Goal: Information Seeking & Learning: Stay updated

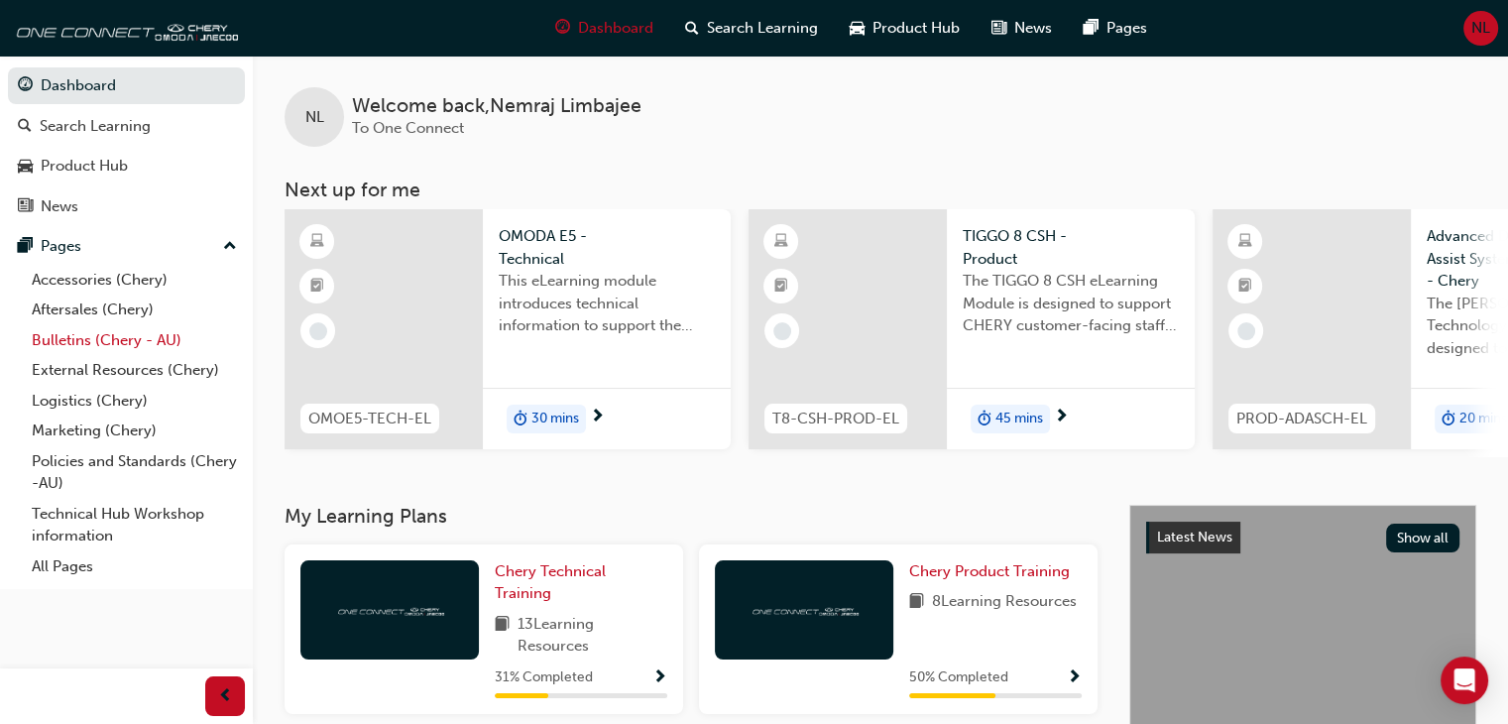
click at [108, 348] on link "Bulletins (Chery - AU)" at bounding box center [134, 340] width 221 height 31
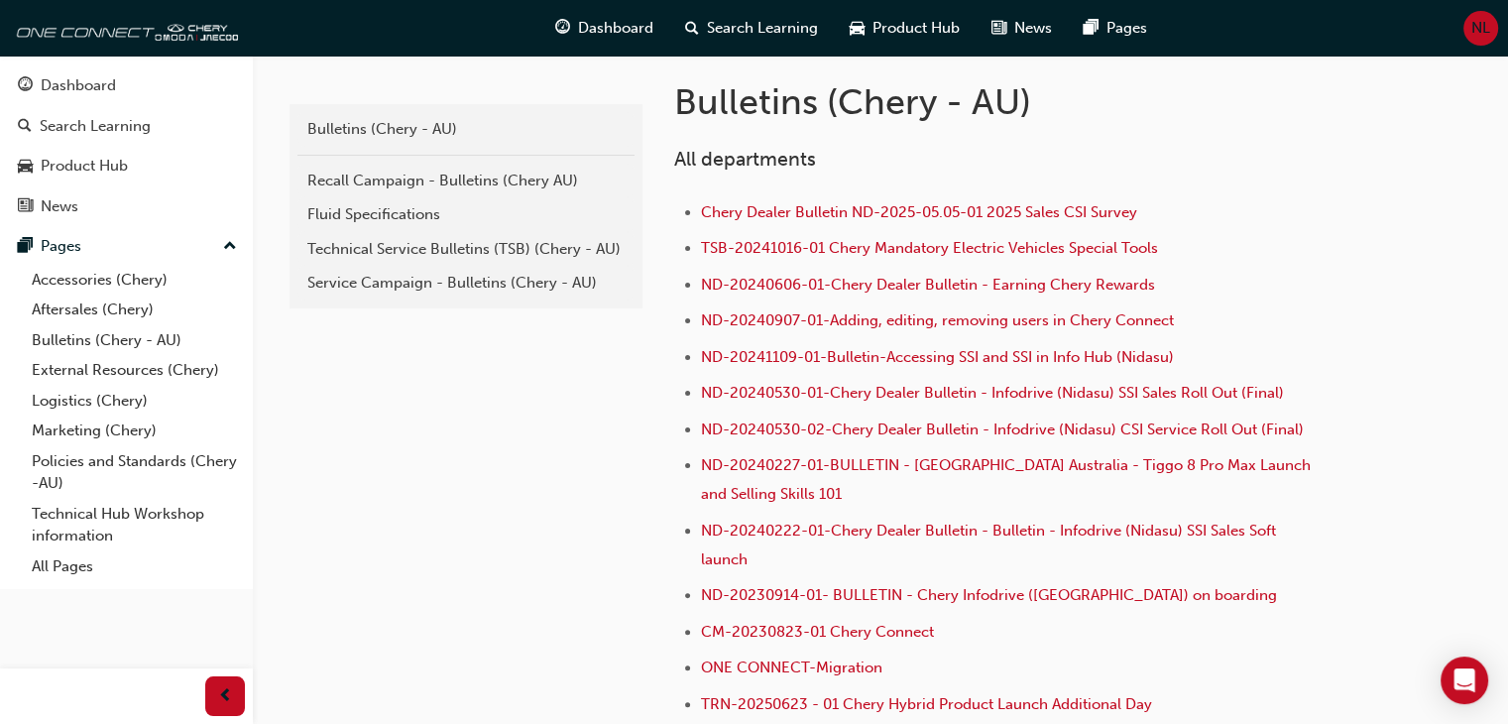
scroll to position [391, 0]
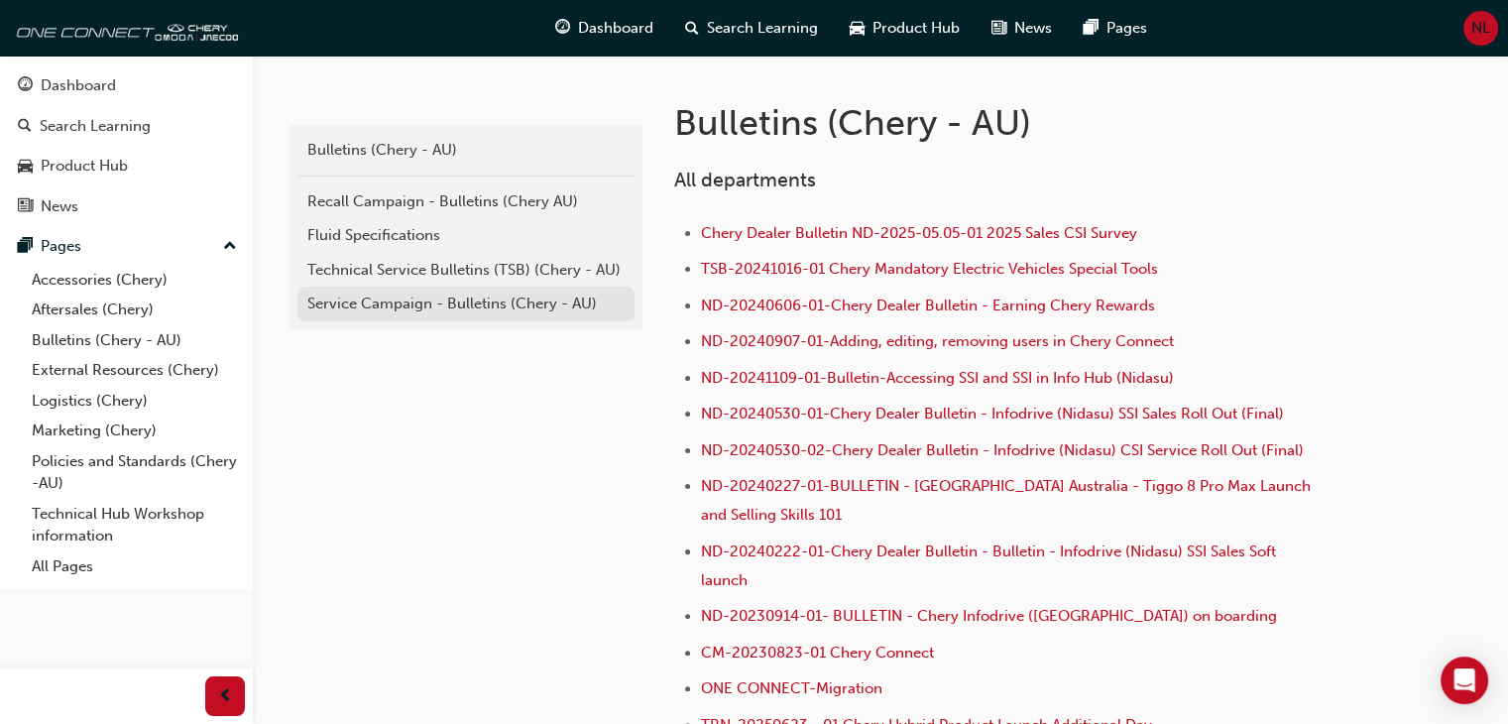
click at [517, 301] on div "Service Campaign - Bulletins (Chery - AU)" at bounding box center [465, 303] width 317 height 23
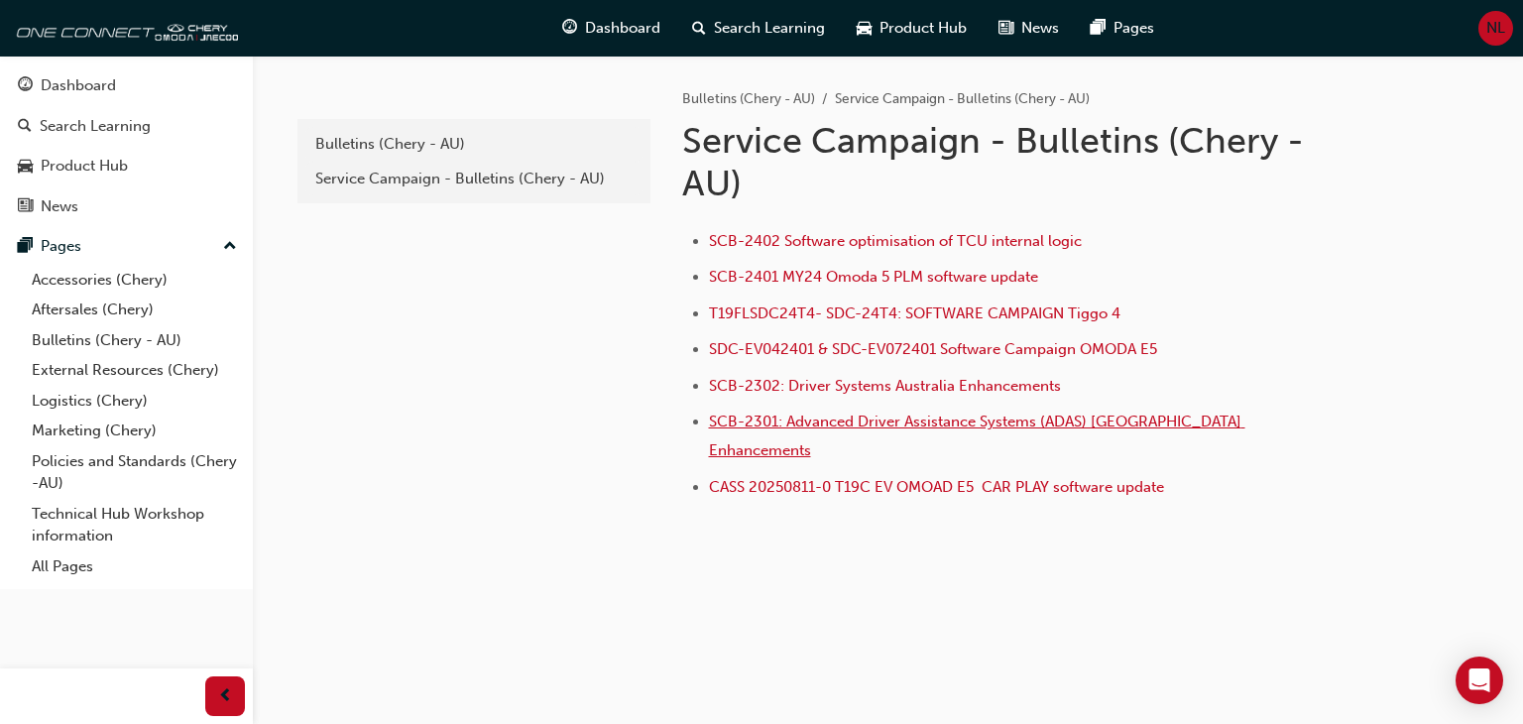
click at [737, 421] on span "SCB-2301: Advanced Driver Assistance Systems (ADAS) [GEOGRAPHIC_DATA] Enhanceme…" at bounding box center [977, 435] width 536 height 47
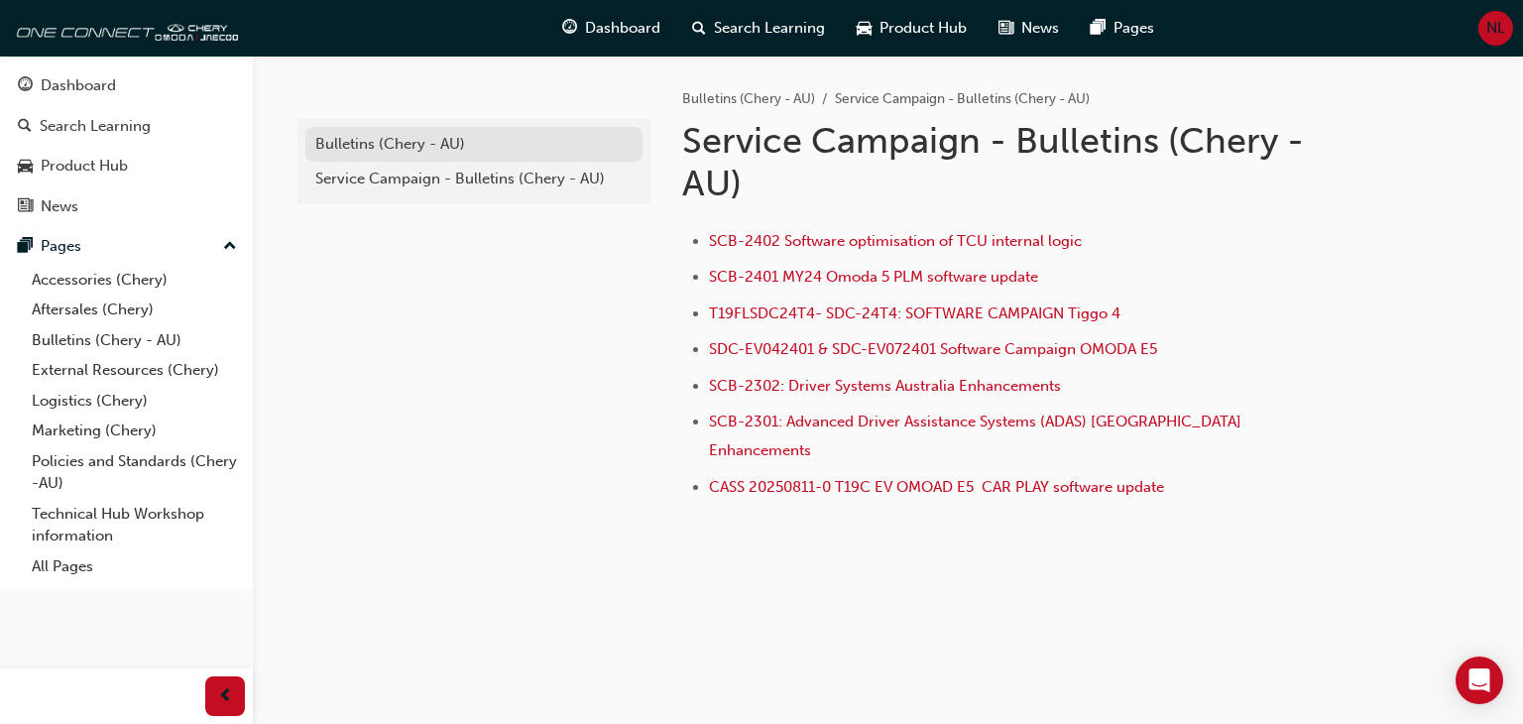
click at [334, 146] on div "Bulletins (Chery - AU)" at bounding box center [473, 144] width 317 height 23
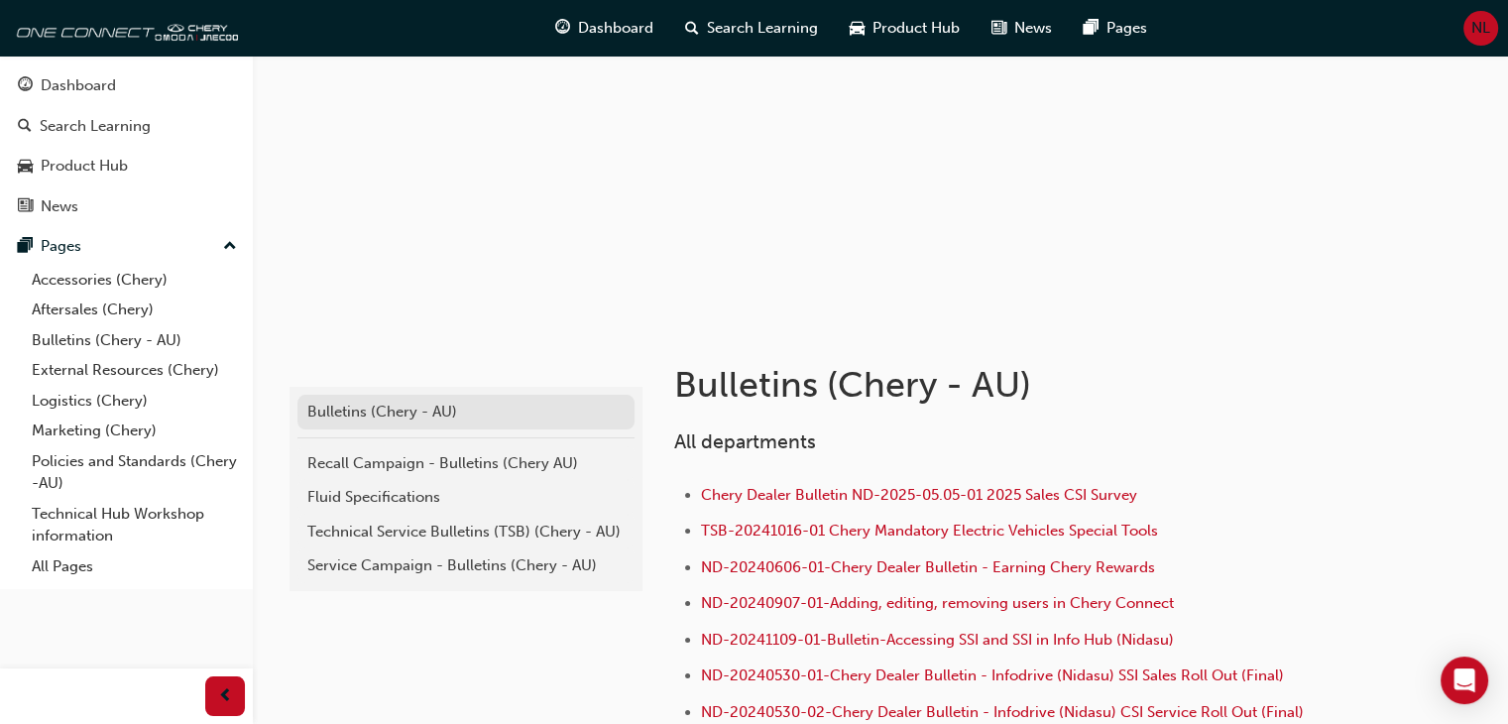
scroll to position [130, 0]
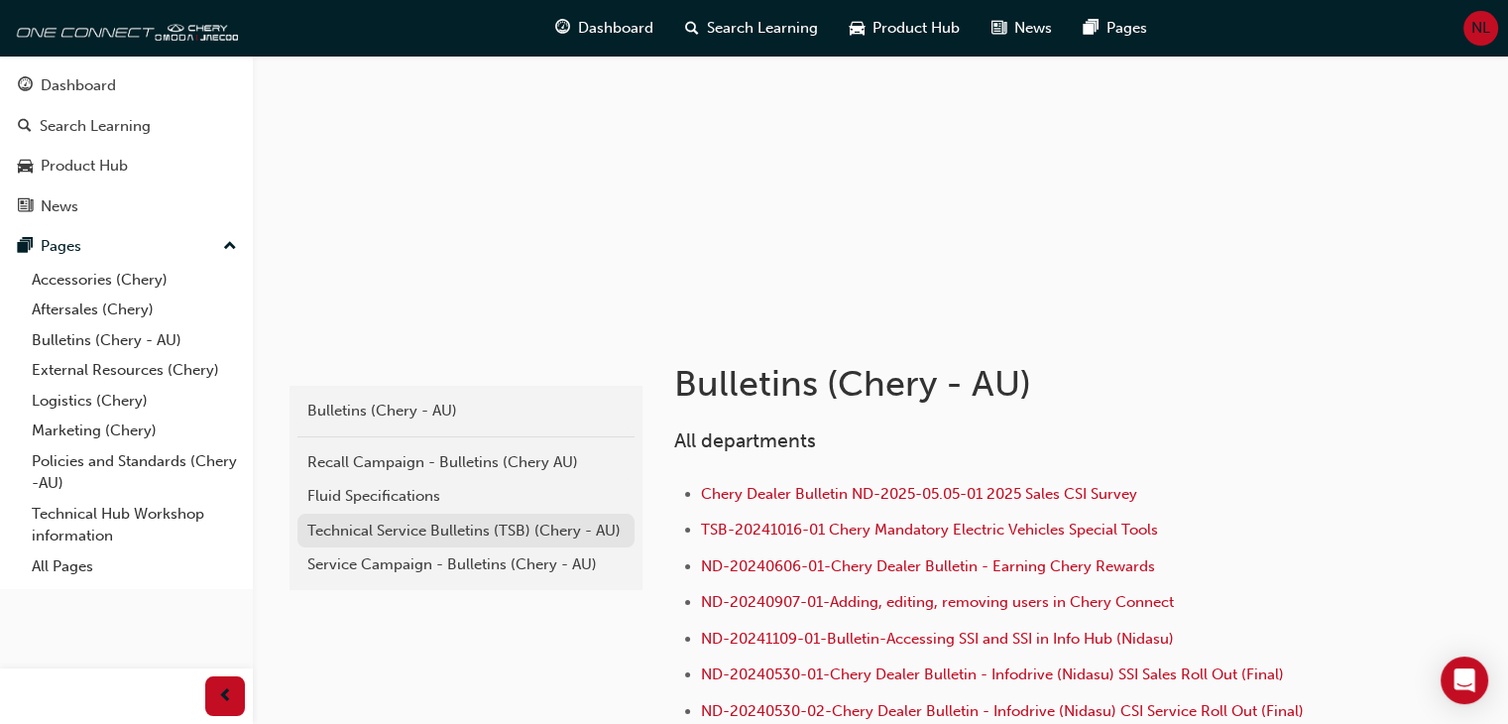
click at [458, 525] on div "Technical Service Bulletins (TSB) (Chery - AU)" at bounding box center [465, 530] width 317 height 23
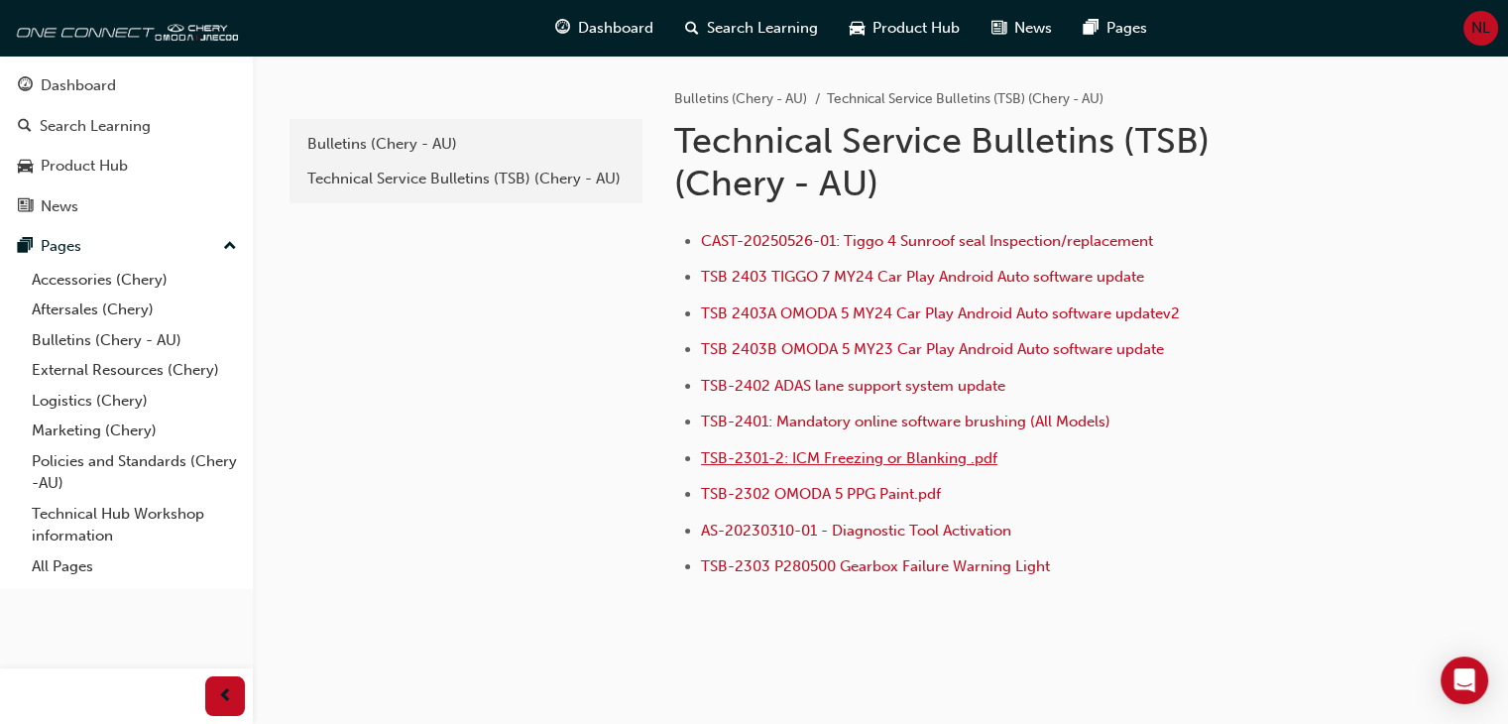
click at [807, 463] on span "TSB-2301-2: ICM Freezing or Blanking .pdf" at bounding box center [849, 458] width 296 height 18
click at [924, 388] on span "TSB-2402 ADAS lane support system update" at bounding box center [853, 386] width 304 height 18
click at [486, 156] on link "Bulletins (Chery - AU)" at bounding box center [465, 144] width 337 height 35
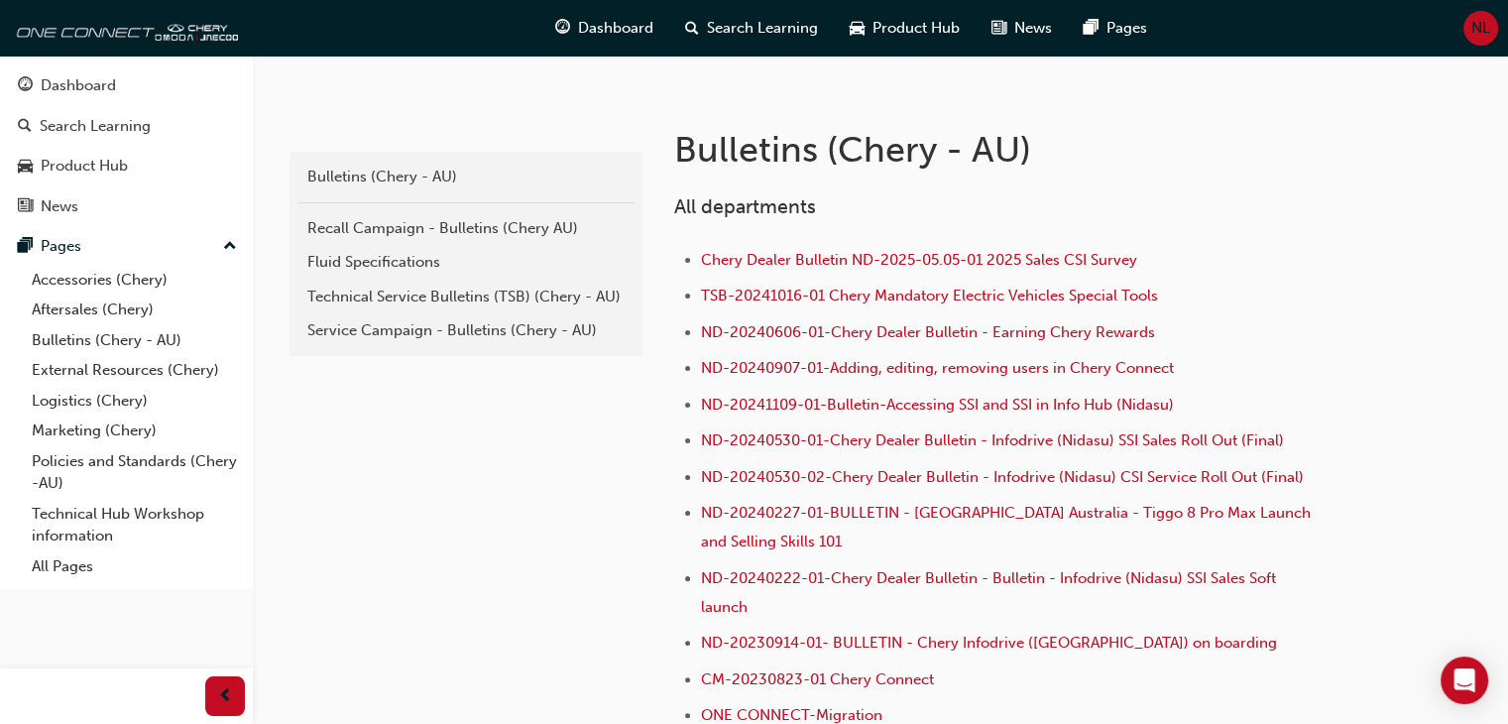
scroll to position [367, 0]
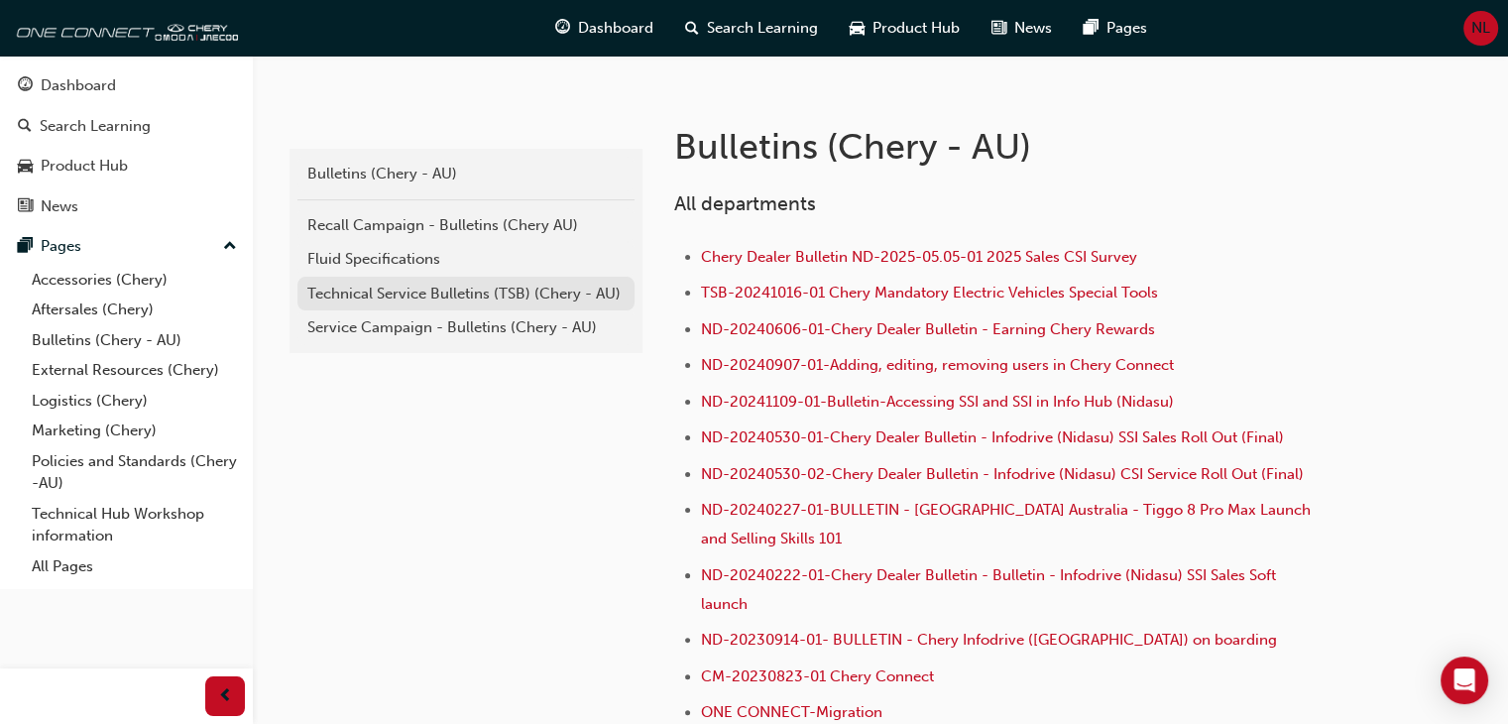
click at [547, 302] on div "Technical Service Bulletins (TSB) (Chery - AU)" at bounding box center [465, 294] width 317 height 23
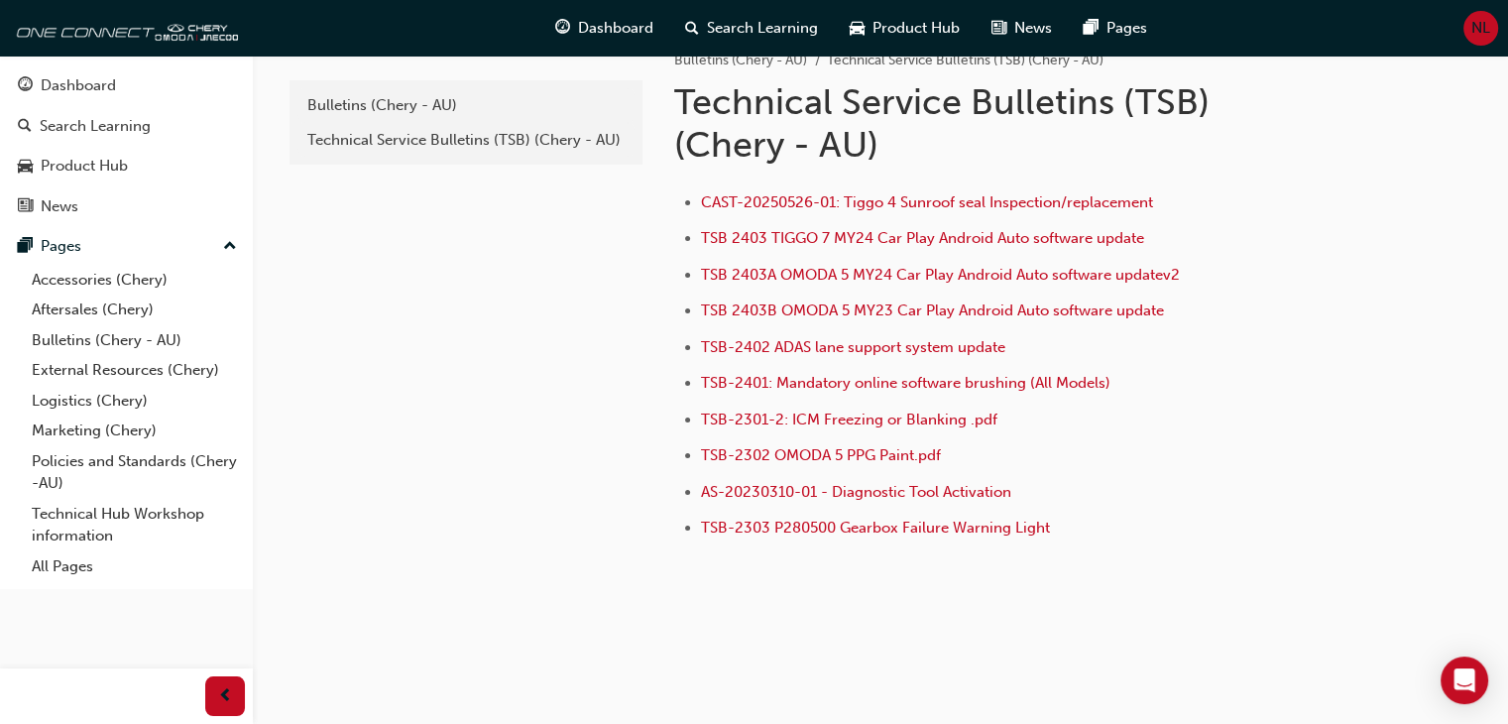
scroll to position [40, 0]
click at [464, 494] on div "e820a42a-f55a-48b1-8359-4e82164139b7 Bulletins (Chery - AU) Technical Service B…" at bounding box center [464, 319] width 357 height 606
click at [571, 116] on link "Bulletins (Chery - AU)" at bounding box center [465, 104] width 337 height 35
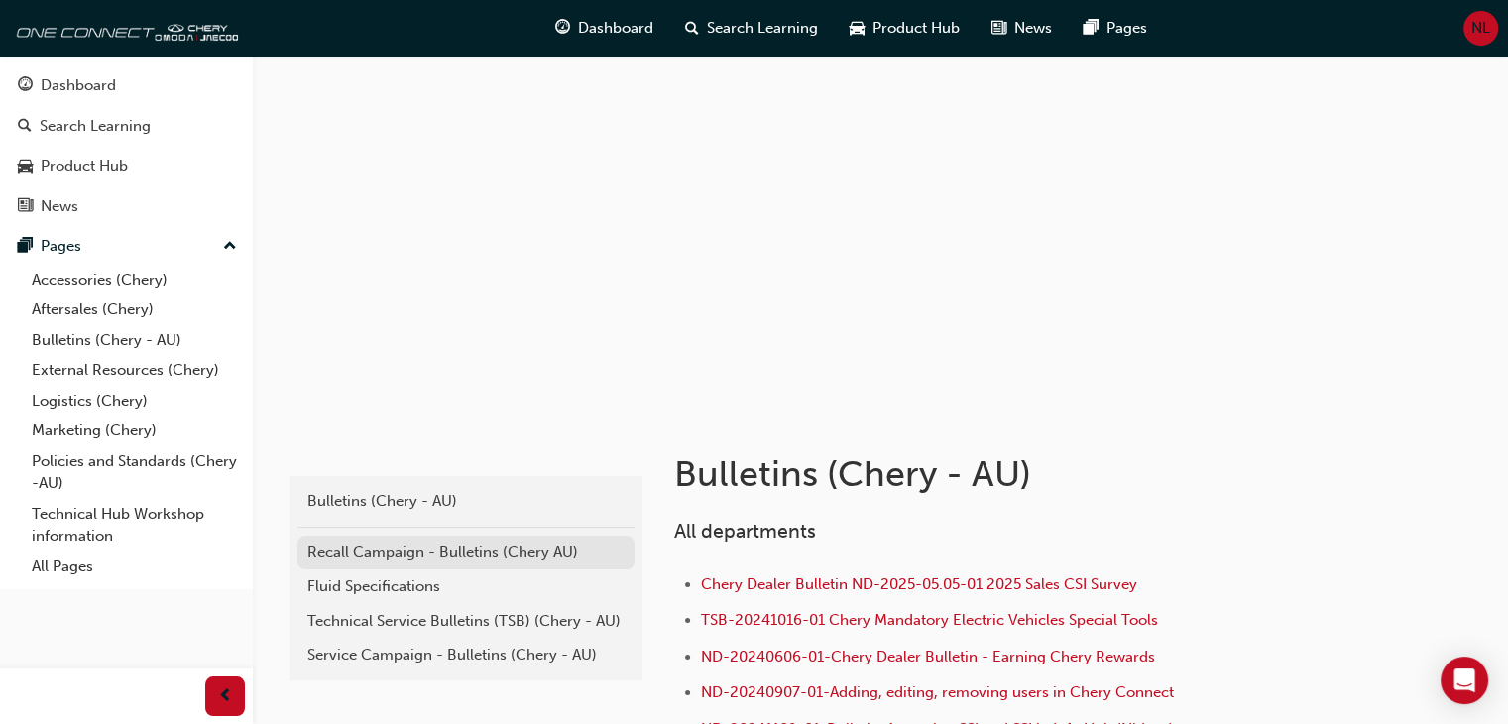
click at [434, 542] on div "Recall Campaign - Bulletins (Chery AU)" at bounding box center [465, 552] width 317 height 23
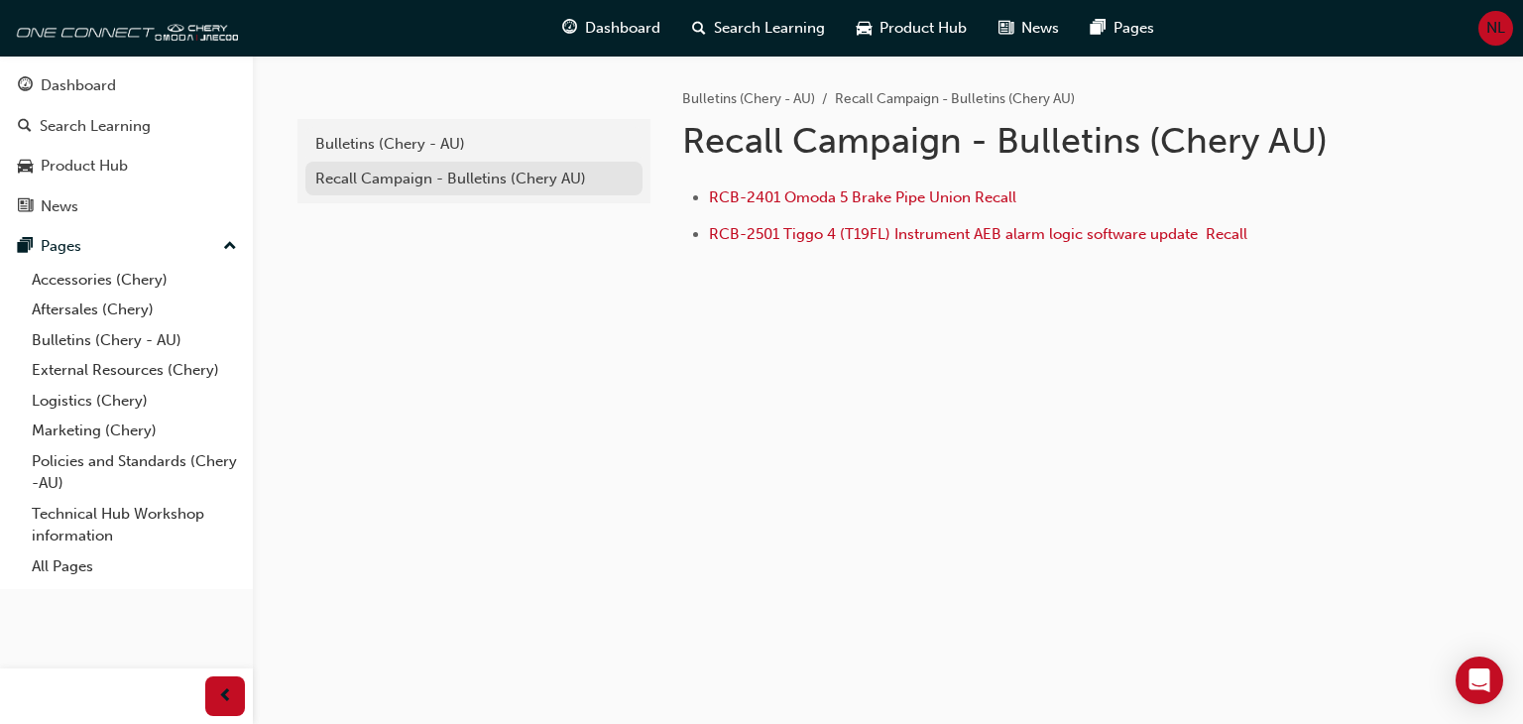
click at [498, 184] on div "Recall Campaign - Bulletins (Chery AU)" at bounding box center [473, 179] width 317 height 23
click at [504, 127] on link "Bulletins (Chery - AU)" at bounding box center [473, 144] width 337 height 35
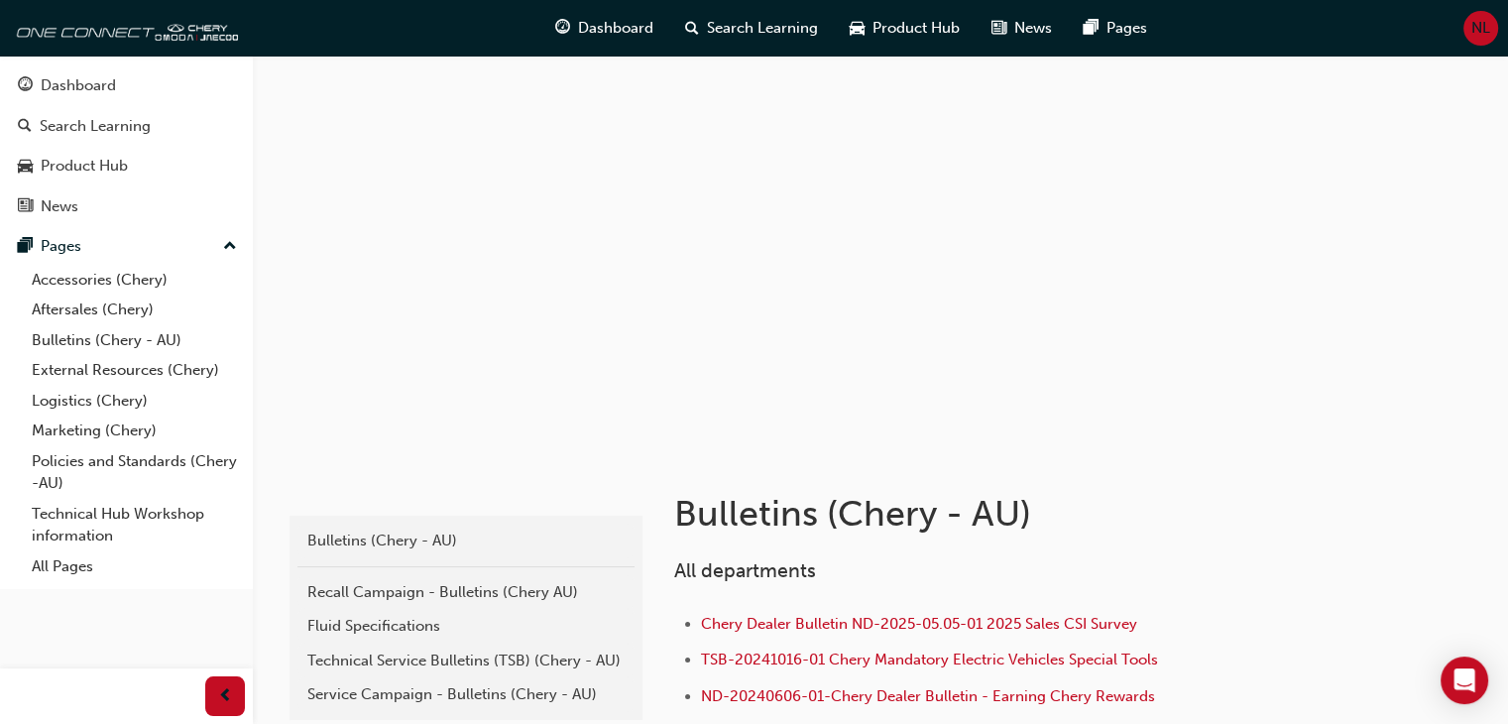
scroll to position [258, 0]
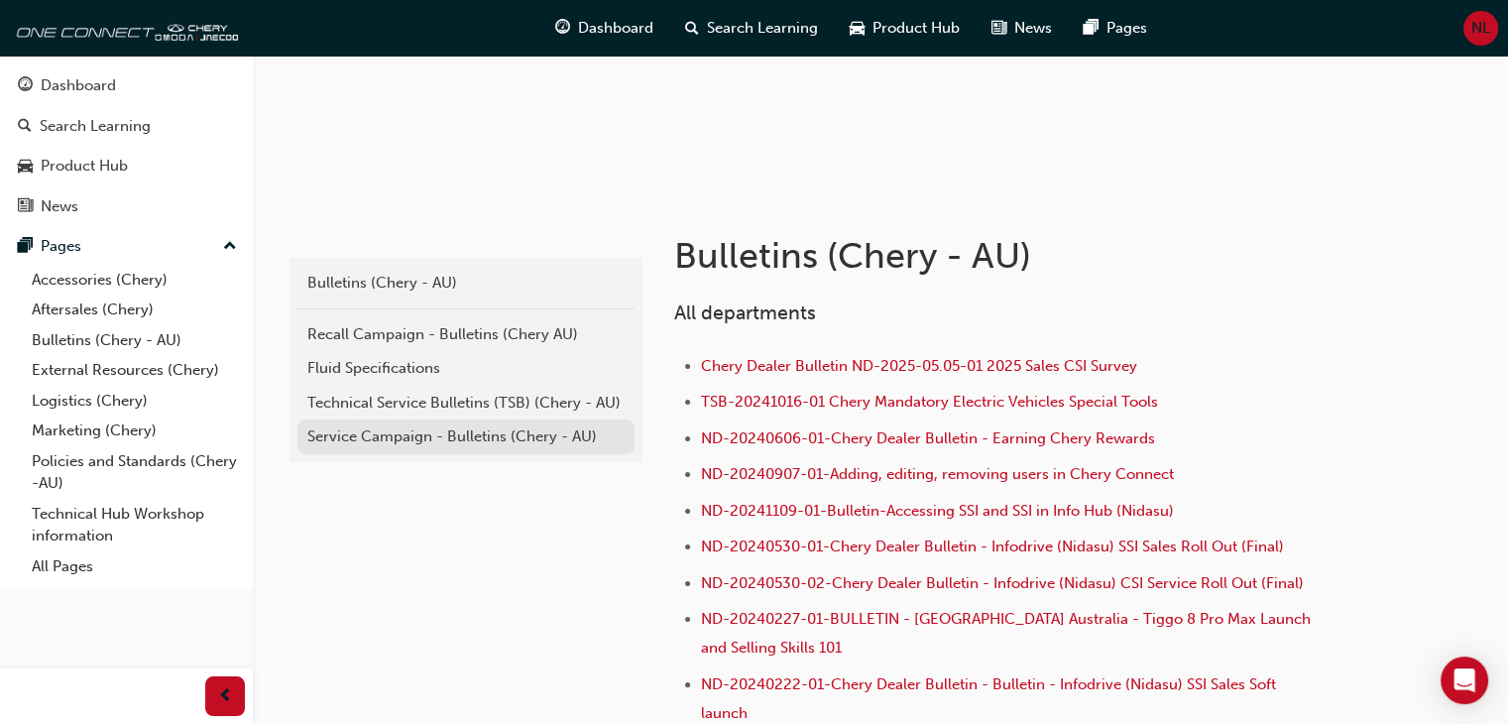
click at [525, 437] on div "Service Campaign - Bulletins (Chery - AU)" at bounding box center [465, 436] width 317 height 23
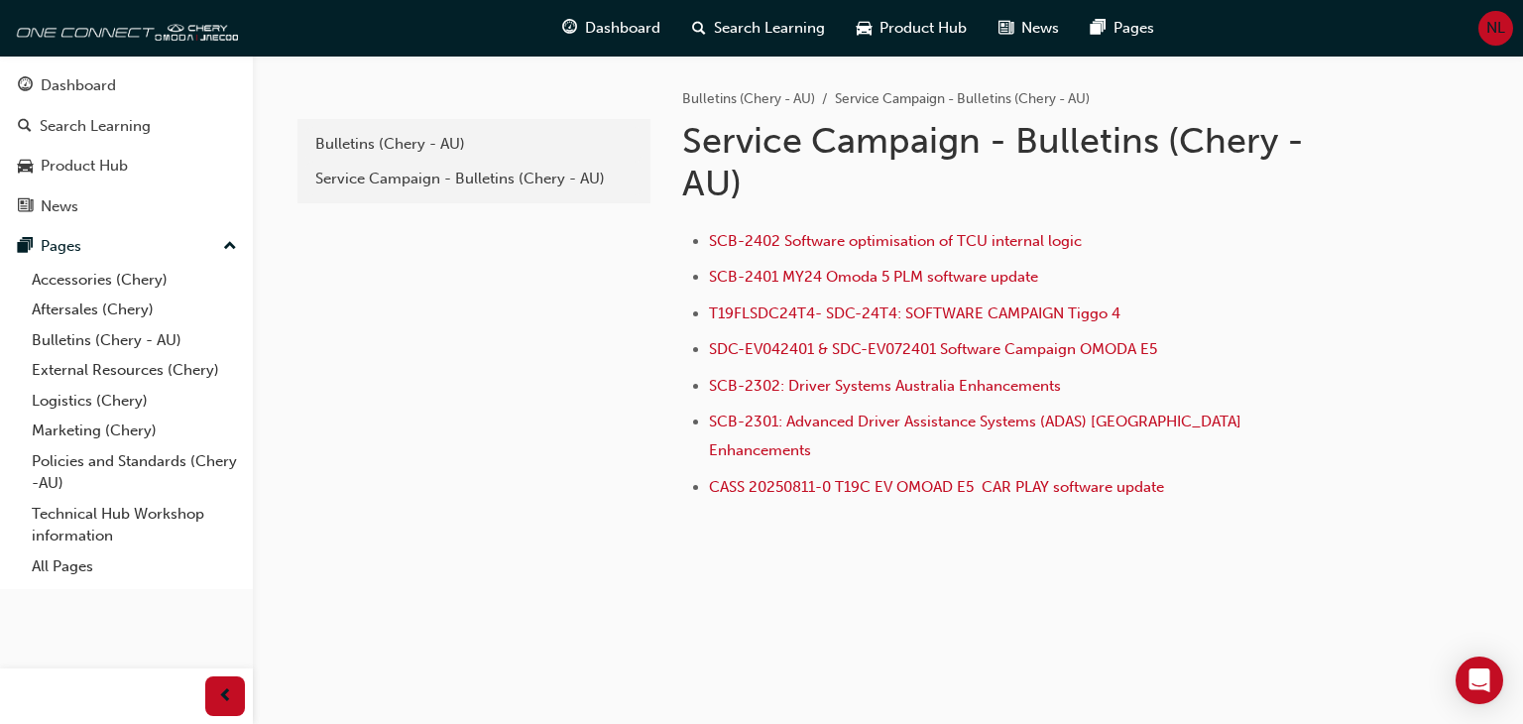
click at [810, 370] on ul "SCB-2402 Software optimisation of TCU internal logic SCB-2401 MY24 Omoda 5 PLM …" at bounding box center [1004, 366] width 644 height 275
click at [809, 378] on span "SCB-2302: Driver Systems Australia Enhancements" at bounding box center [885, 386] width 352 height 18
click at [822, 415] on span "SCB-2301: Advanced Driver Assistance Systems (ADAS) [GEOGRAPHIC_DATA] Enhanceme…" at bounding box center [977, 435] width 536 height 47
click at [927, 380] on span "SCB-2302: Driver Systems Australia Enhancements" at bounding box center [885, 386] width 352 height 18
